Goal: Find specific page/section: Find specific page/section

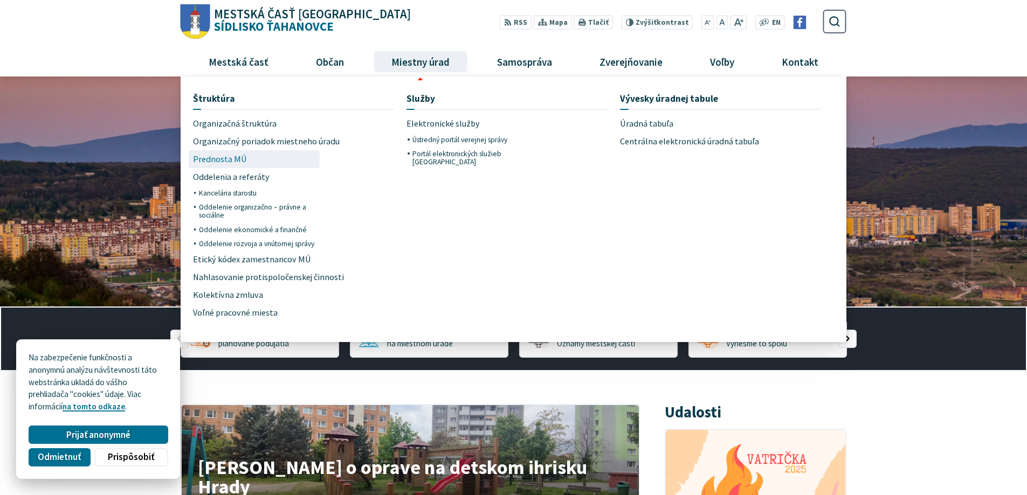
click at [227, 157] on span "Prednosta MÚ" at bounding box center [220, 159] width 54 height 18
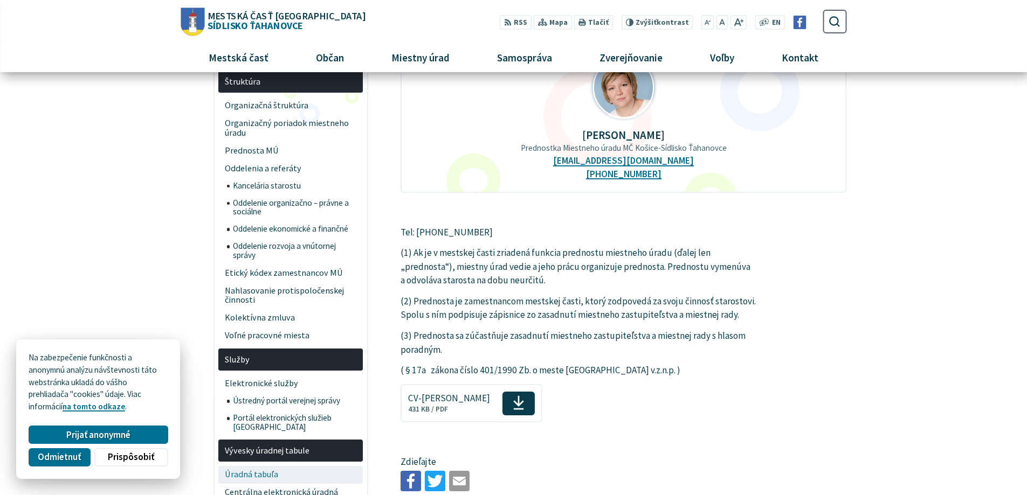
scroll to position [54, 0]
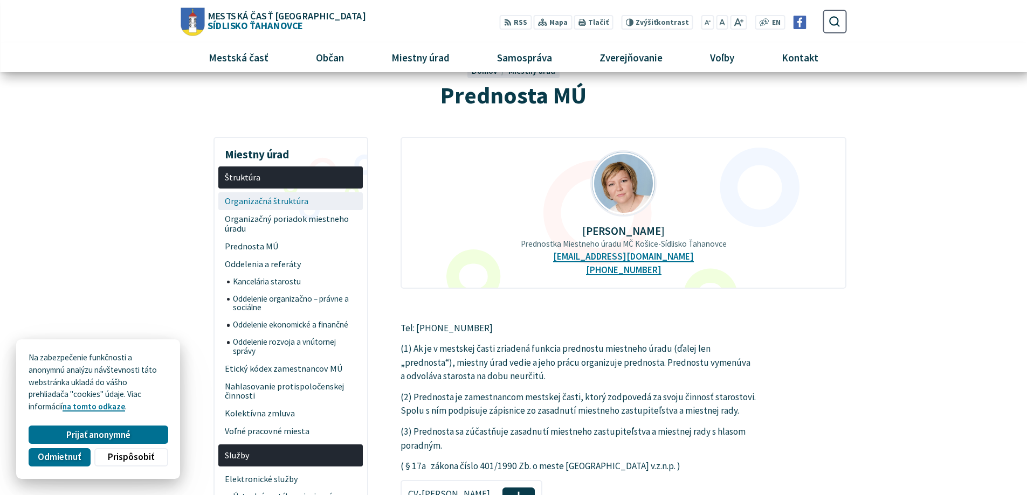
click at [264, 202] on span "Organizačná štruktúra" at bounding box center [291, 201] width 132 height 18
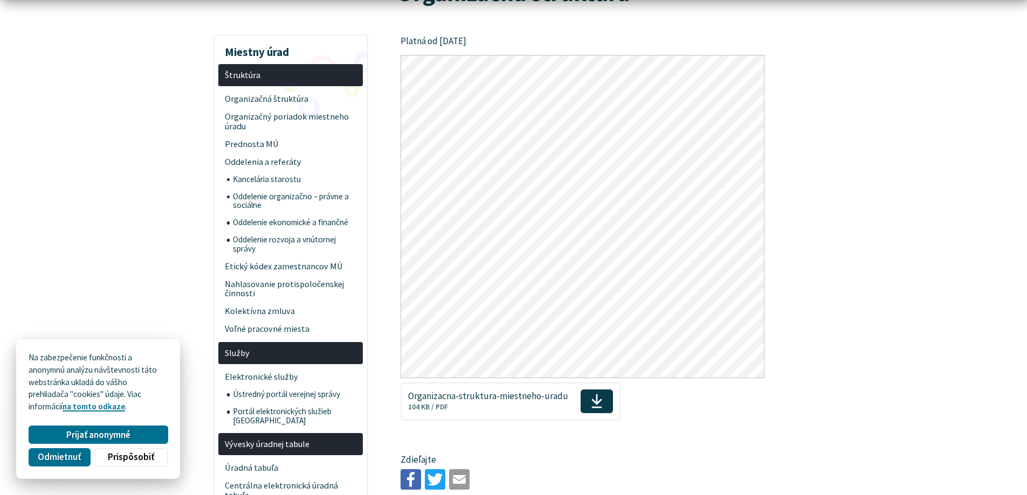
scroll to position [162, 0]
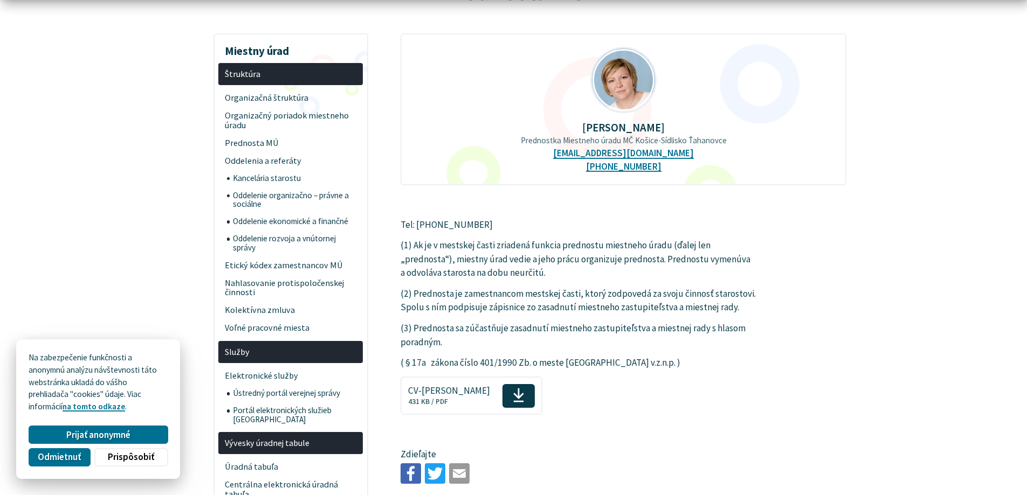
scroll to position [162, 0]
